Goal: Check status: Check status

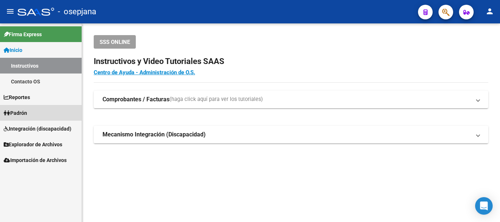
click at [23, 112] on span "Padrón" at bounding box center [15, 113] width 23 height 8
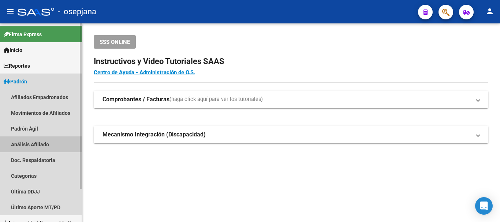
drag, startPoint x: 25, startPoint y: 145, endPoint x: 293, endPoint y: 102, distance: 271.3
click at [26, 145] on link "Análisis Afiliado" at bounding box center [41, 144] width 82 height 16
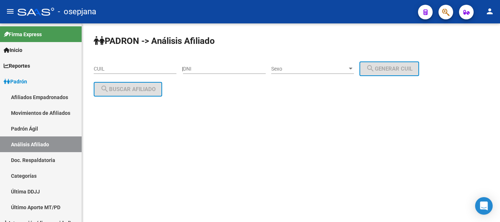
click at [98, 65] on div "CUIL" at bounding box center [135, 66] width 83 height 15
click at [98, 66] on input "CUIL" at bounding box center [135, 69] width 83 height 6
paste input "27-28842878-1"
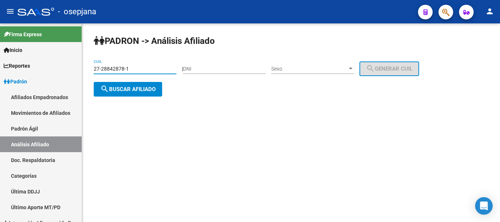
type input "27-28842878-1"
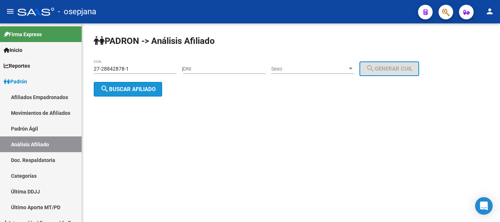
click at [124, 88] on span "search Buscar afiliado" at bounding box center [127, 89] width 55 height 7
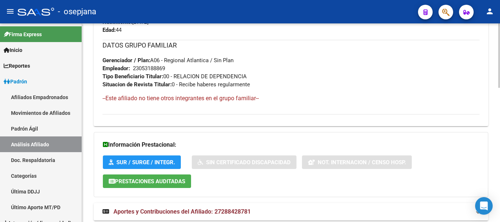
scroll to position [415, 0]
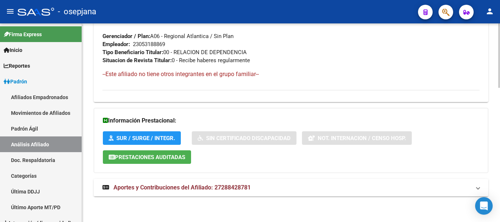
click at [183, 187] on span "Aportes y Contribuciones del Afiliado: 27288428781" at bounding box center [181, 187] width 137 height 7
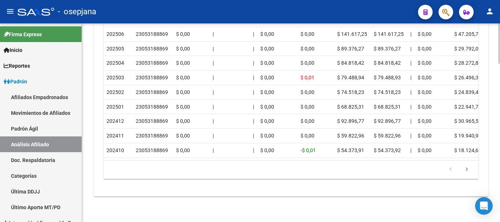
scroll to position [782, 0]
drag, startPoint x: 278, startPoint y: 207, endPoint x: 280, endPoint y: 199, distance: 7.9
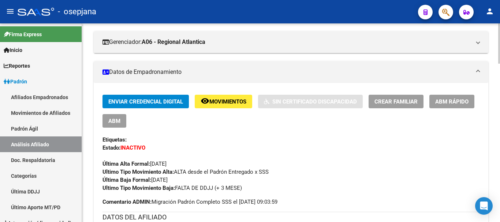
scroll to position [0, 0]
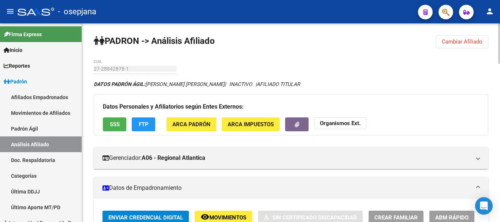
click at [304, 184] on mat-panel-title "Datos de Empadronamiento" at bounding box center [286, 188] width 368 height 8
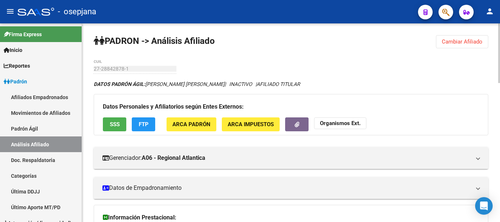
drag, startPoint x: 365, startPoint y: 49, endPoint x: 360, endPoint y: 57, distance: 10.0
